Goal: Information Seeking & Learning: Learn about a topic

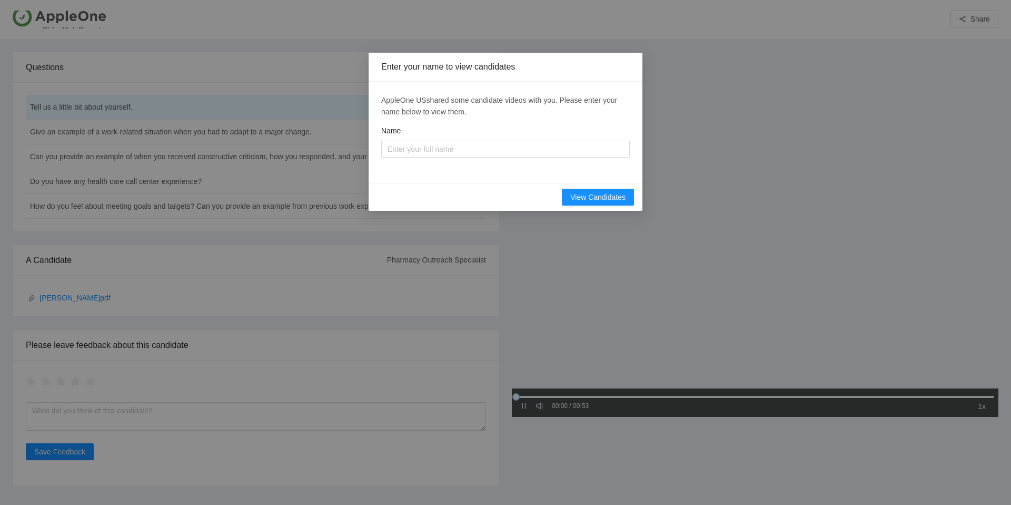
click at [435, 41] on div "Enter your name to view candidates [PERSON_NAME] US shared some candidate video…" at bounding box center [505, 252] width 1011 height 505
click at [611, 162] on div "AppleOne US shared some candidate videos with you. Please enter your name below…" at bounding box center [506, 132] width 274 height 101
click at [595, 150] on input "Name" at bounding box center [505, 149] width 249 height 17
click at [213, 60] on div "Enter your name to view candidates [PERSON_NAME] US shared some candidate video…" at bounding box center [505, 252] width 1011 height 505
drag, startPoint x: 400, startPoint y: 57, endPoint x: 424, endPoint y: 60, distance: 24.4
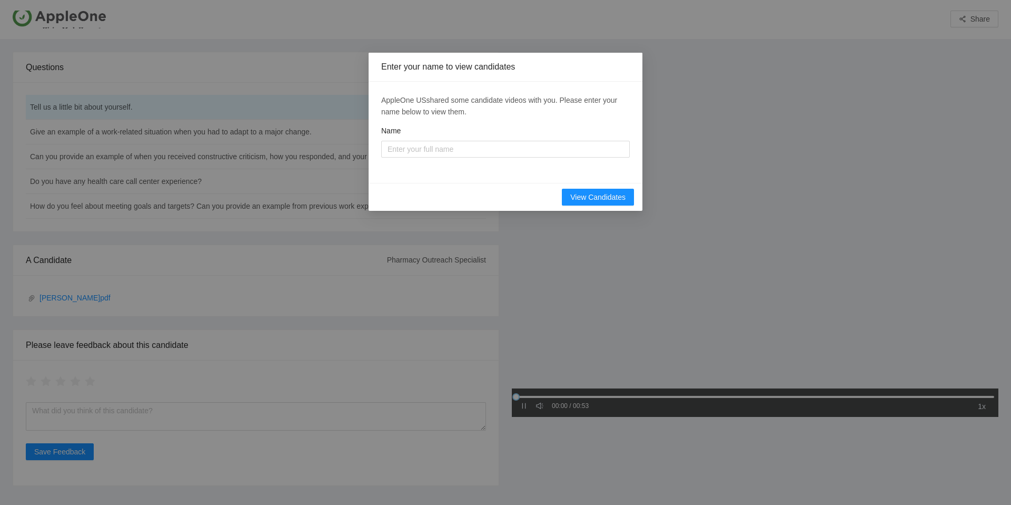
click at [424, 60] on div "Enter your name to view candidates" at bounding box center [506, 67] width 274 height 29
click at [574, 145] on input "Name" at bounding box center [505, 149] width 249 height 17
type input "[PERSON_NAME]"
click at [625, 196] on span "View Candidates" at bounding box center [597, 197] width 55 height 12
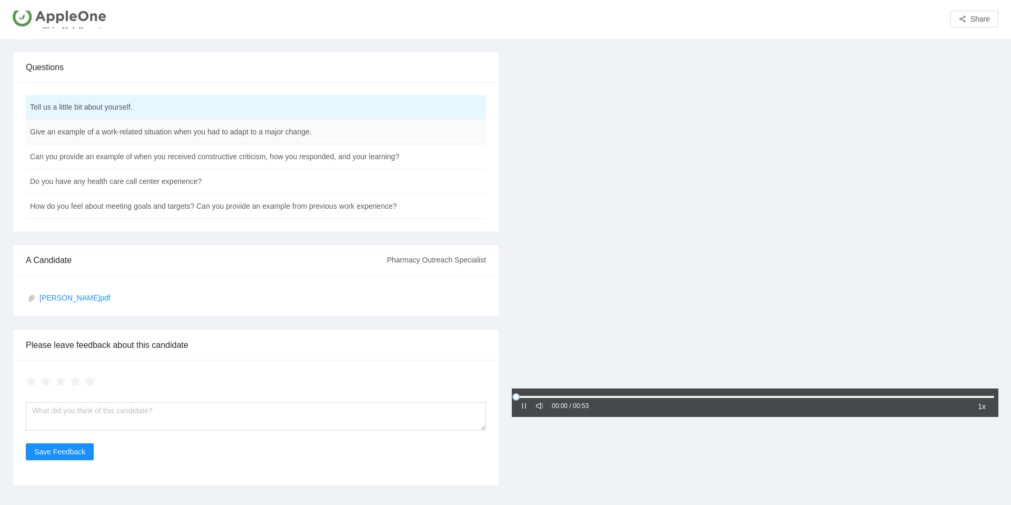
click at [399, 136] on td "Give an example of a work-related situation when you had to adapt to a major ch…" at bounding box center [230, 132] width 408 height 25
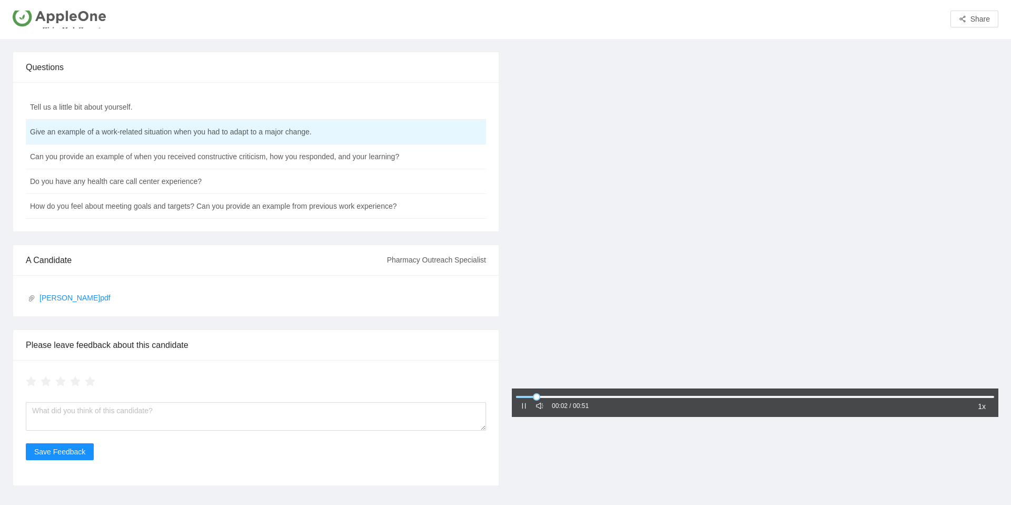
click at [526, 405] on icon "pause" at bounding box center [523, 405] width 7 height 7
